Goal: Task Accomplishment & Management: Manage account settings

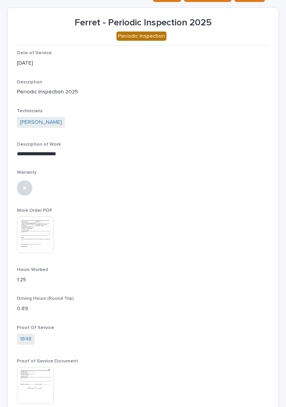
scroll to position [43, 0]
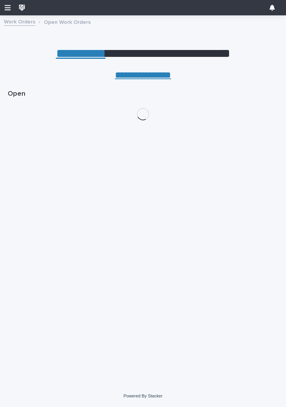
scroll to position [0, 3]
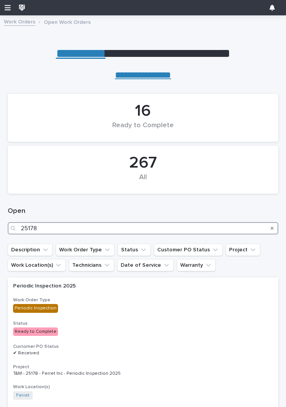
click at [129, 226] on input "25178" at bounding box center [143, 228] width 271 height 12
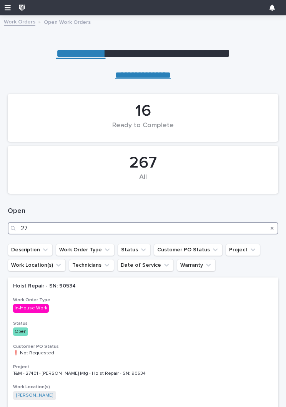
click at [200, 222] on input "27" at bounding box center [143, 228] width 271 height 12
click at [67, 222] on input "27" at bounding box center [143, 228] width 271 height 12
click at [46, 225] on input "27" at bounding box center [143, 228] width 271 height 12
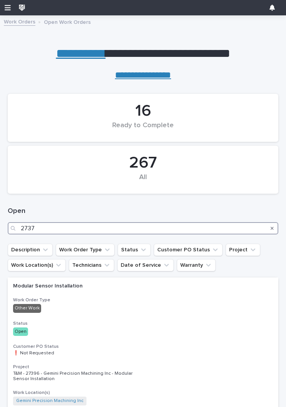
type input "27377"
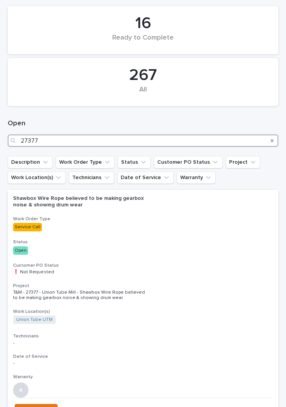
scroll to position [96, 0]
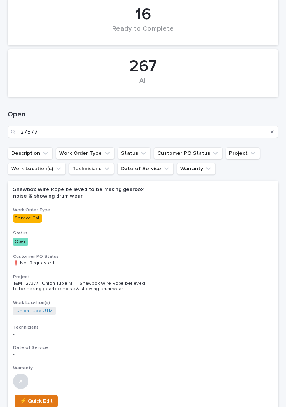
click at [200, 226] on div "Shawbox Wire Rope believed to be making gearbox noise & showing drum wear Work …" at bounding box center [143, 285] width 271 height 208
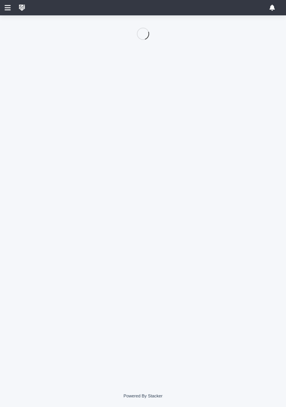
scroll to position [55, 0]
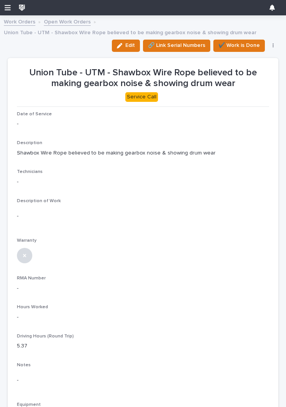
click at [129, 44] on span "Edit" at bounding box center [130, 45] width 10 height 7
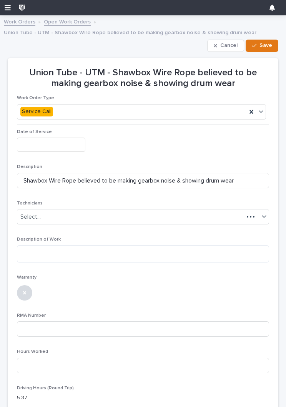
click at [63, 141] on input "text" at bounding box center [51, 145] width 68 height 14
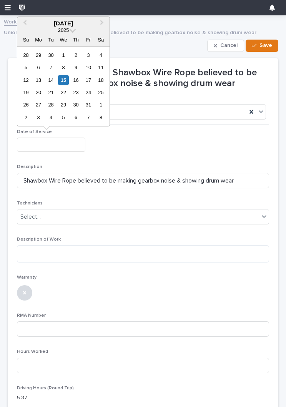
click at [64, 81] on div "15" at bounding box center [63, 80] width 10 height 10
type input "**********"
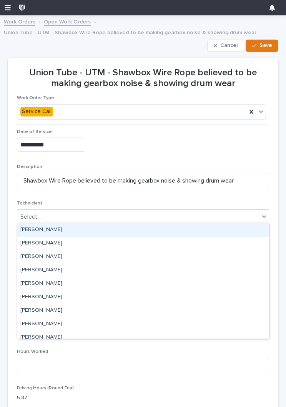
click at [99, 229] on div "[PERSON_NAME]" at bounding box center [142, 229] width 251 height 13
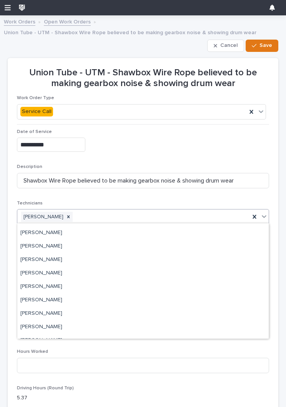
scroll to position [61, 0]
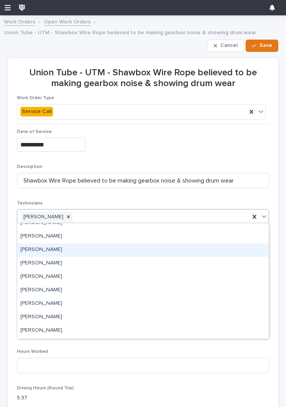
click at [65, 247] on div "[PERSON_NAME]" at bounding box center [142, 249] width 251 height 13
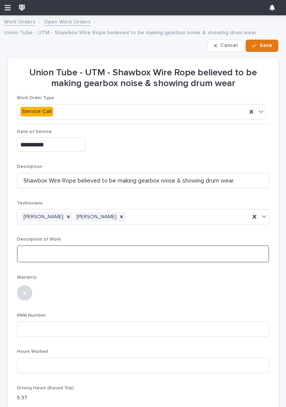
click at [124, 250] on textarea at bounding box center [143, 253] width 252 height 17
type textarea "*"
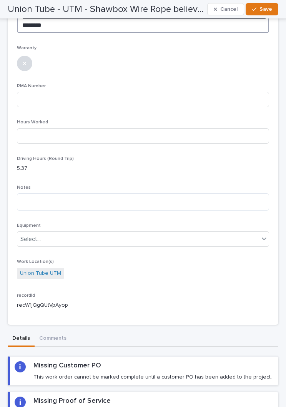
scroll to position [248, 0]
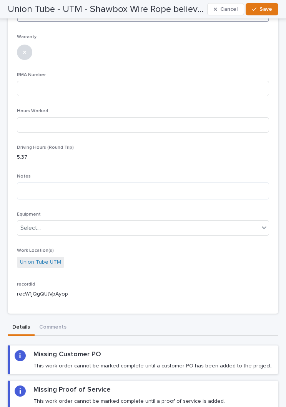
type textarea "**********"
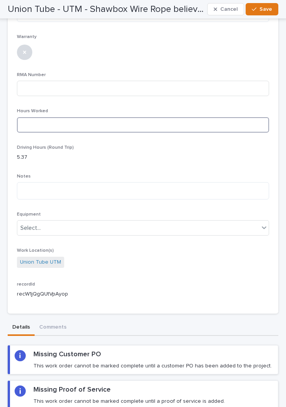
click at [220, 121] on input at bounding box center [143, 124] width 252 height 15
type input "2"
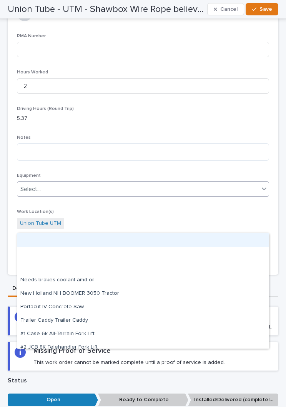
scroll to position [293, 0]
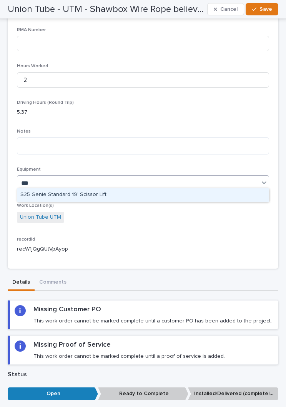
click at [171, 195] on div "S25 Genie Standard 19' Scissor Lift" at bounding box center [142, 194] width 251 height 13
type input "***"
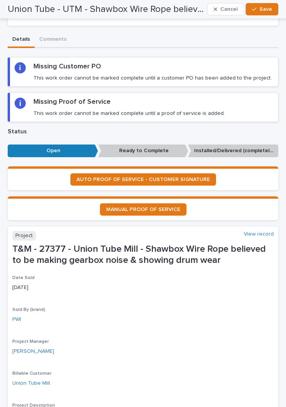
scroll to position [536, 0]
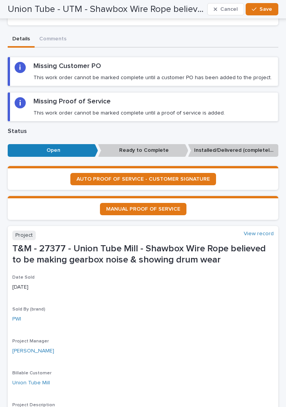
click at [189, 176] on span "AUTO PROOF OF SERVICE - CUSTOMER SIGNATURE" at bounding box center [142, 178] width 133 height 5
click at [263, 13] on button "Save" at bounding box center [262, 9] width 33 height 12
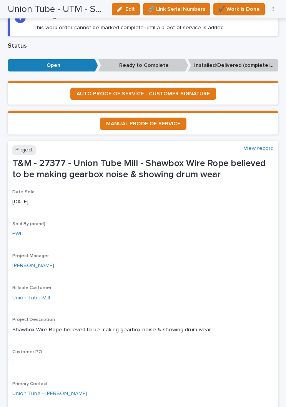
click at [197, 91] on span "AUTO PROOF OF SERVICE - CUSTOMER SIGNATURE" at bounding box center [142, 93] width 133 height 5
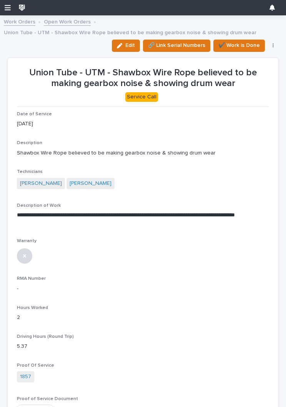
scroll to position [0, 0]
click at [247, 40] on button "✔️ Work is Done" at bounding box center [238, 46] width 51 height 12
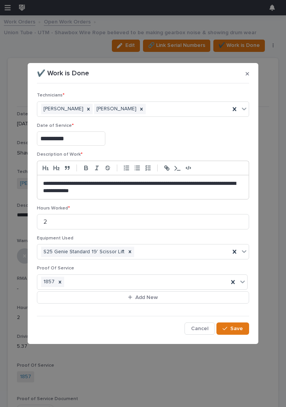
click at [237, 325] on span "Save" at bounding box center [236, 328] width 13 height 7
